Goal: Task Accomplishment & Management: Manage account settings

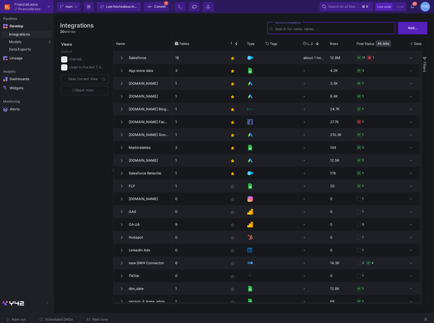
click at [156, 5] on span "Commit" at bounding box center [159, 7] width 11 height 8
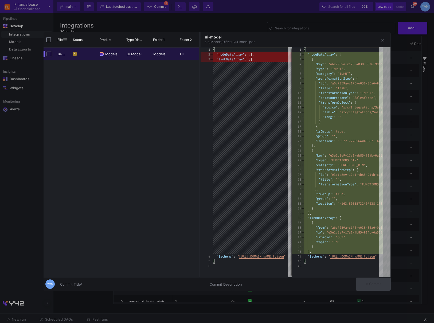
click at [51, 55] on input "Press Space to toggle row selection (unchecked)" at bounding box center [49, 54] width 5 height 5
checkbox input "true"
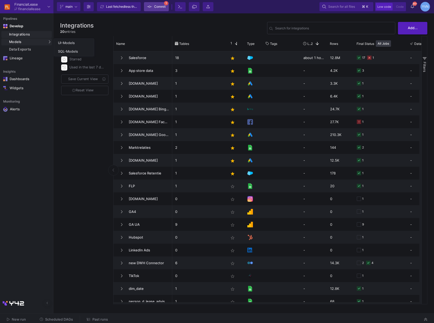
click at [35, 42] on div "Models" at bounding box center [26, 42] width 51 height 7
click at [72, 46] on link "UI-Models" at bounding box center [74, 43] width 40 height 9
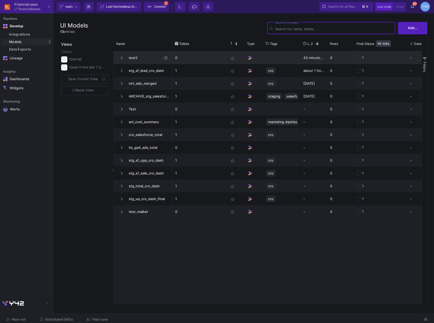
click at [393, 59] on div "1" at bounding box center [381, 58] width 48 height 12
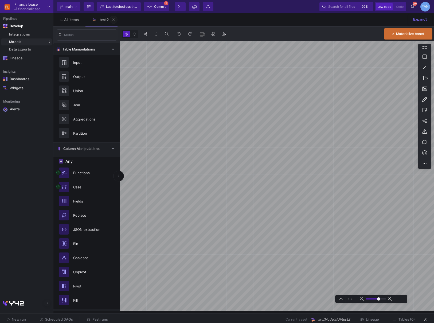
type input "0"
click at [114, 20] on icon at bounding box center [114, 20] width 2 height 4
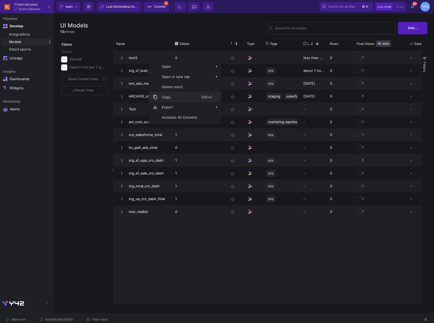
click at [174, 89] on span "Delete test2" at bounding box center [180, 87] width 44 height 10
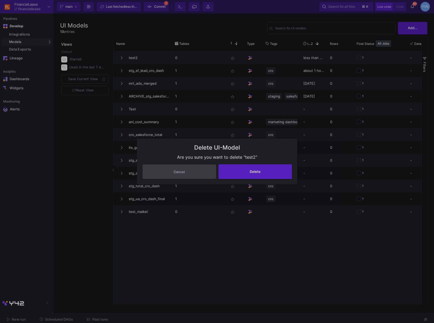
click at [143, 164] on button "Cancel" at bounding box center [180, 171] width 74 height 15
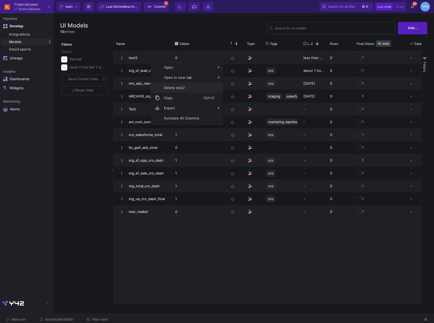
click at [178, 90] on span "Delete test2" at bounding box center [182, 88] width 44 height 10
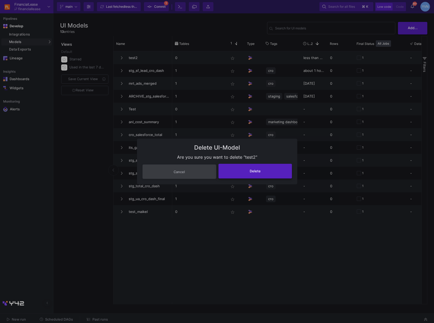
click at [275, 172] on button "Delete" at bounding box center [256, 171] width 74 height 15
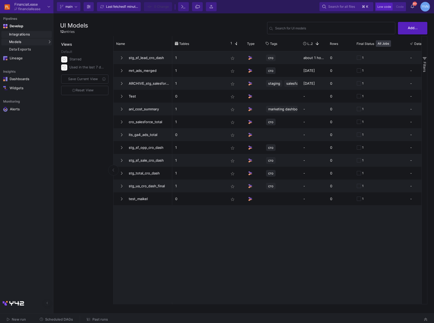
click at [20, 37] on link "Integrations" at bounding box center [26, 34] width 51 height 7
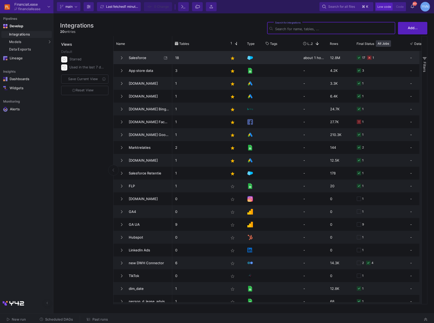
drag, startPoint x: 120, startPoint y: 59, endPoint x: 134, endPoint y: 61, distance: 14.6
click at [121, 59] on button at bounding box center [122, 58] width 8 height 8
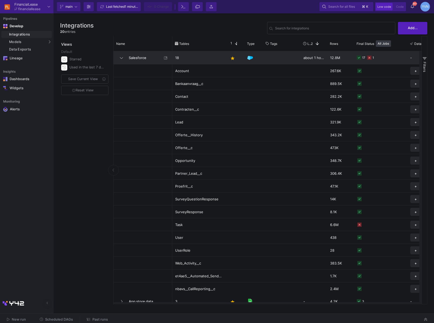
click at [144, 56] on span "Salesforce" at bounding box center [144, 58] width 37 height 13
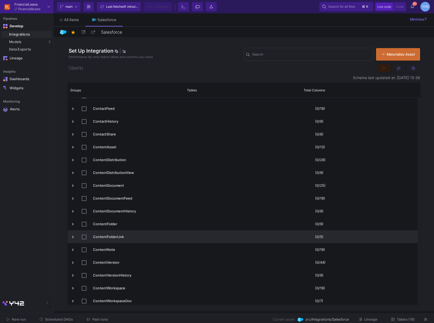
scroll to position [983, 0]
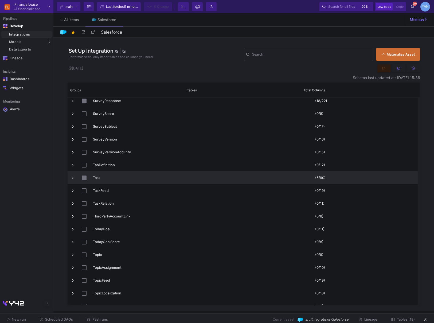
click at [83, 180] on input "Press Space to toggle row selection (indeterminate)" at bounding box center [84, 178] width 5 height 5
checkbox input "true"
click at [84, 180] on input "Press Space to toggle row selection (checked)" at bounding box center [84, 178] width 5 height 5
checkbox input "false"
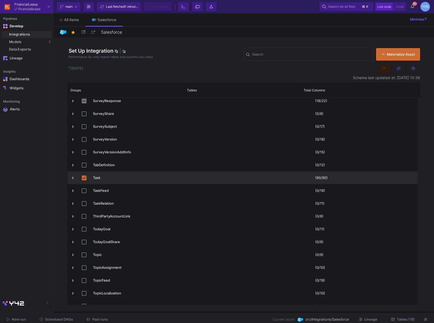
checkbox input "false"
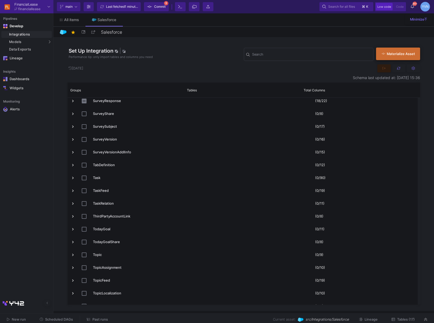
click at [401, 55] on div "Materialize Asset" at bounding box center [397, 53] width 30 height 5
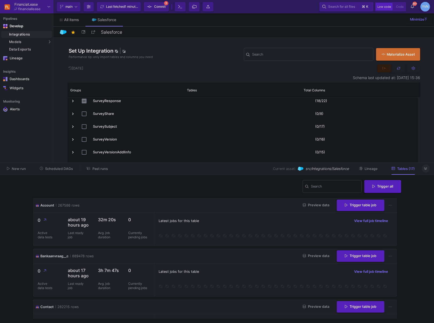
click at [428, 169] on button at bounding box center [426, 169] width 8 height 8
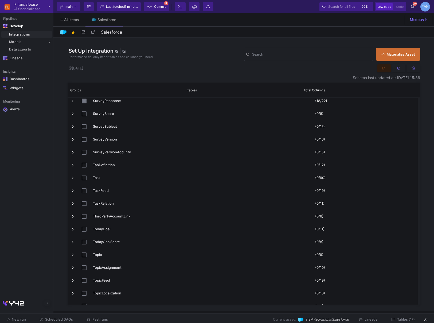
click at [162, 9] on span "Commit" at bounding box center [159, 7] width 11 height 8
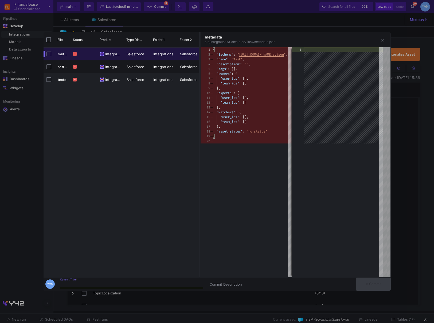
click at [159, 283] on input "Commit Title *" at bounding box center [131, 285] width 143 height 4
type input "delete tasks object van salesforce"
click at [382, 284] on span "Commit" at bounding box center [373, 284] width 17 height 4
